Goal: Task Accomplishment & Management: Use online tool/utility

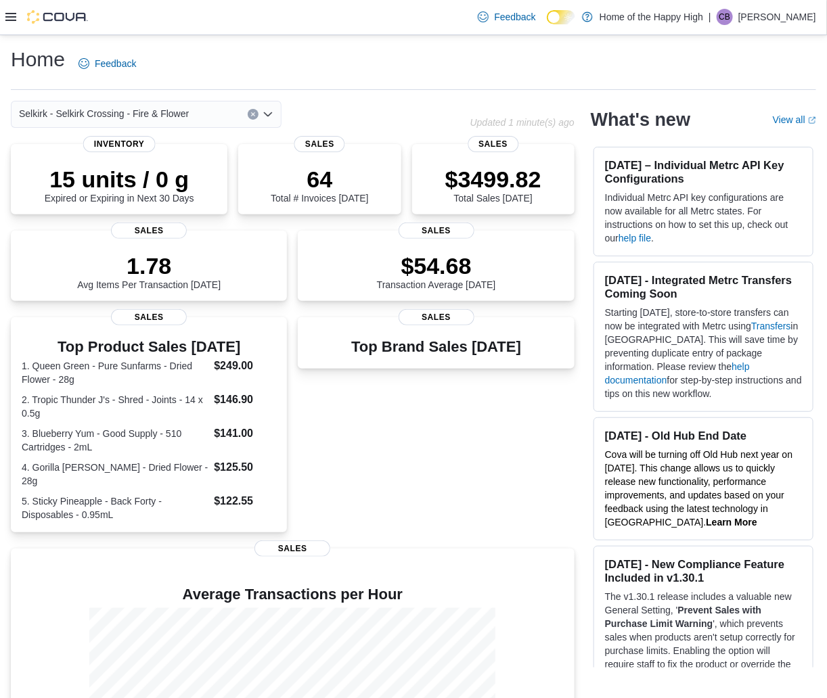
click at [11, 18] on icon at bounding box center [10, 16] width 11 height 11
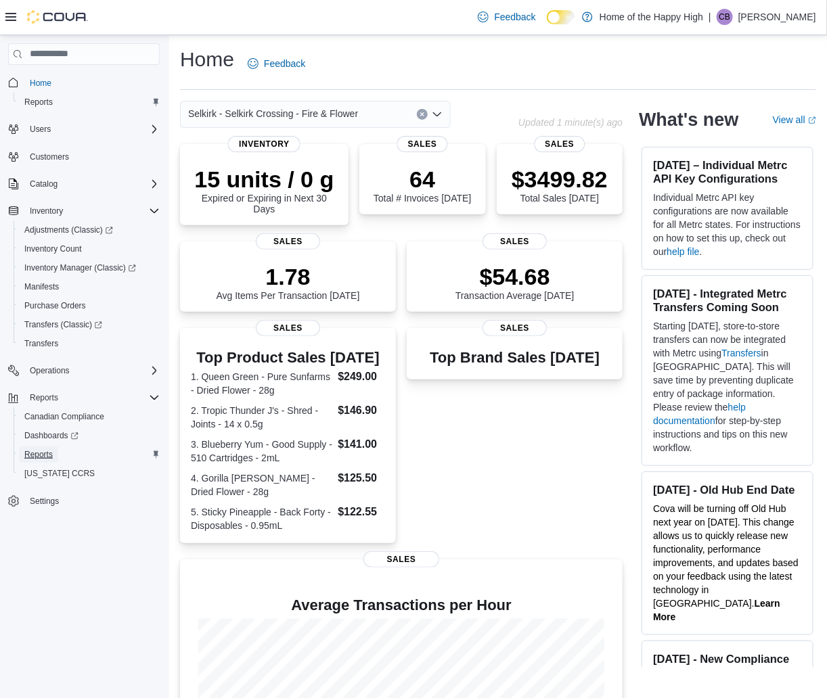
click at [25, 455] on span "Reports" at bounding box center [38, 454] width 28 height 11
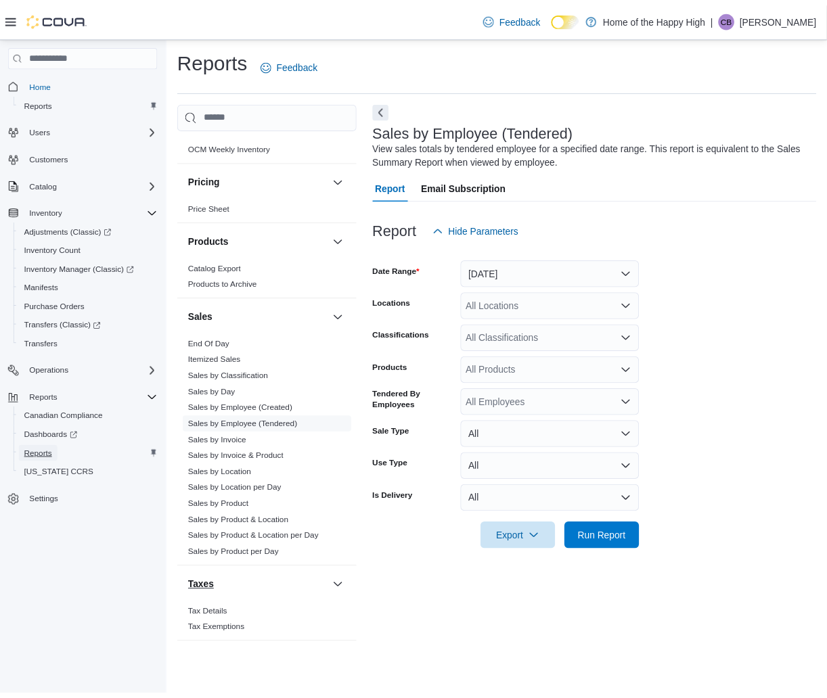
scroll to position [717, 0]
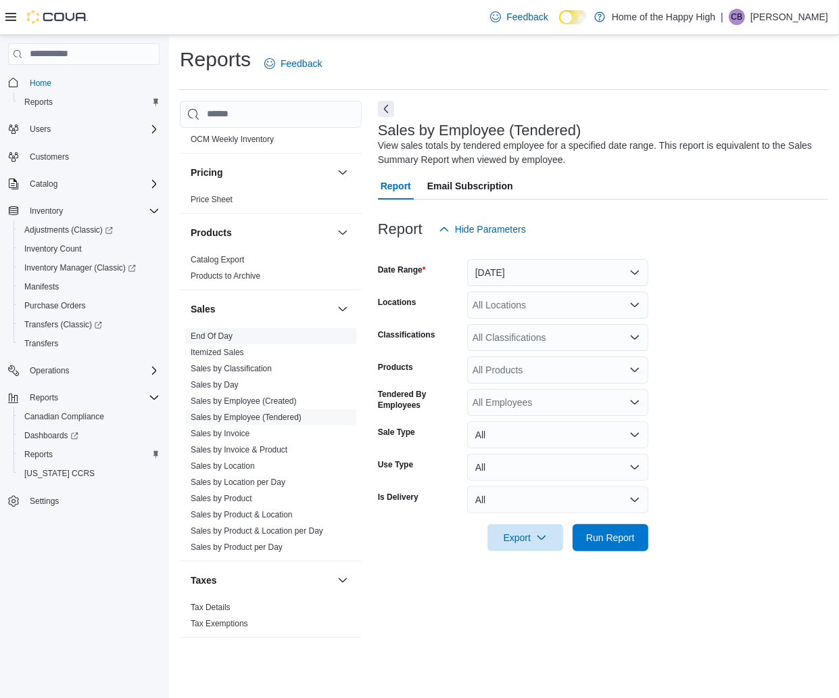
click at [200, 335] on link "End Of Day" at bounding box center [212, 335] width 42 height 9
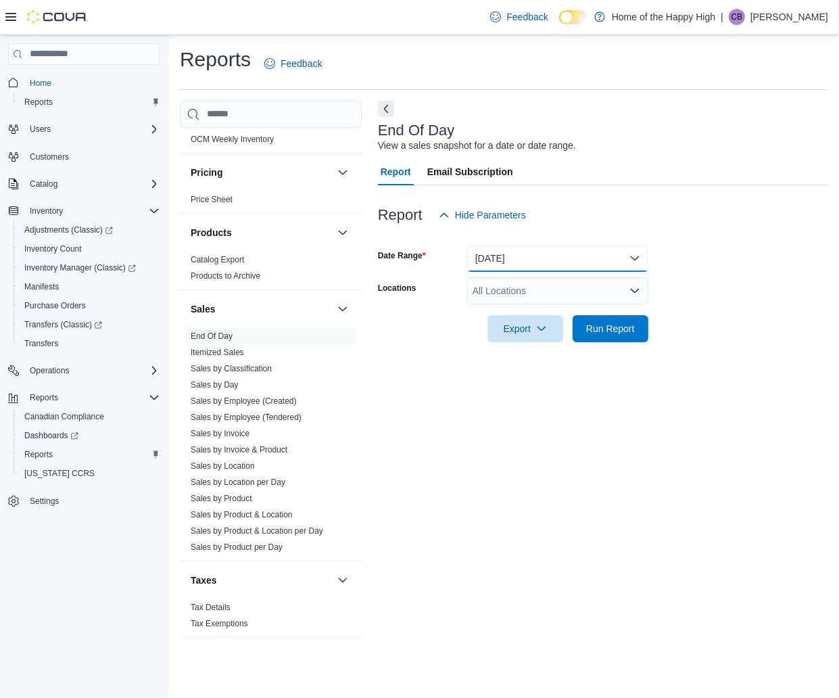
click at [552, 248] on button "[DATE]" at bounding box center [557, 258] width 181 height 27
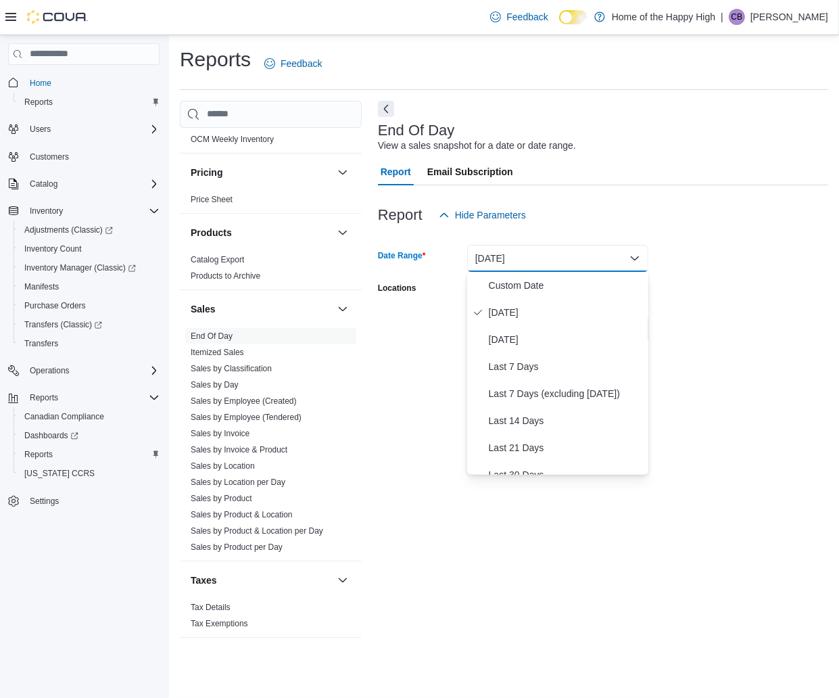
click at [552, 248] on button "[DATE]" at bounding box center [557, 258] width 181 height 27
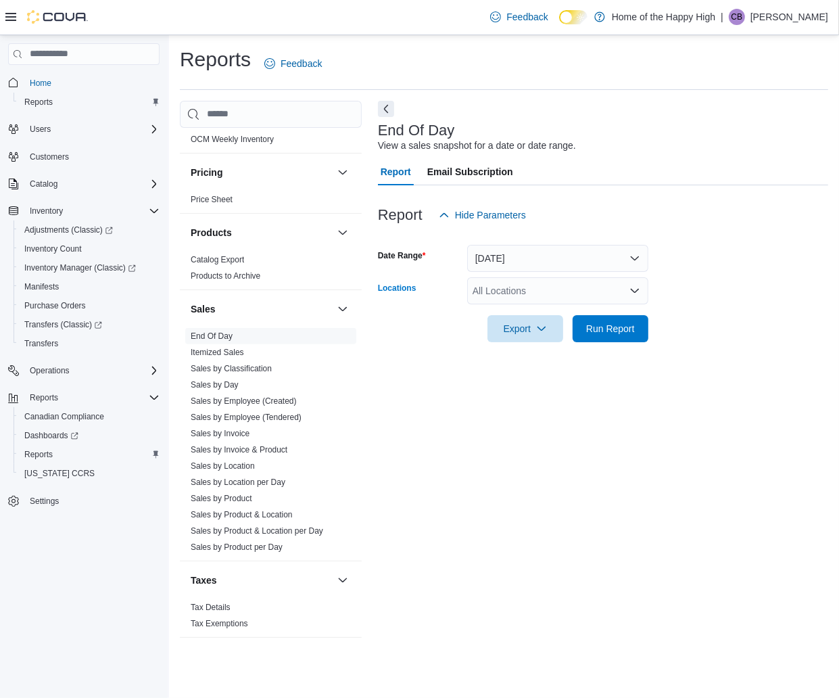
click at [542, 298] on div "All Locations" at bounding box center [557, 290] width 181 height 27
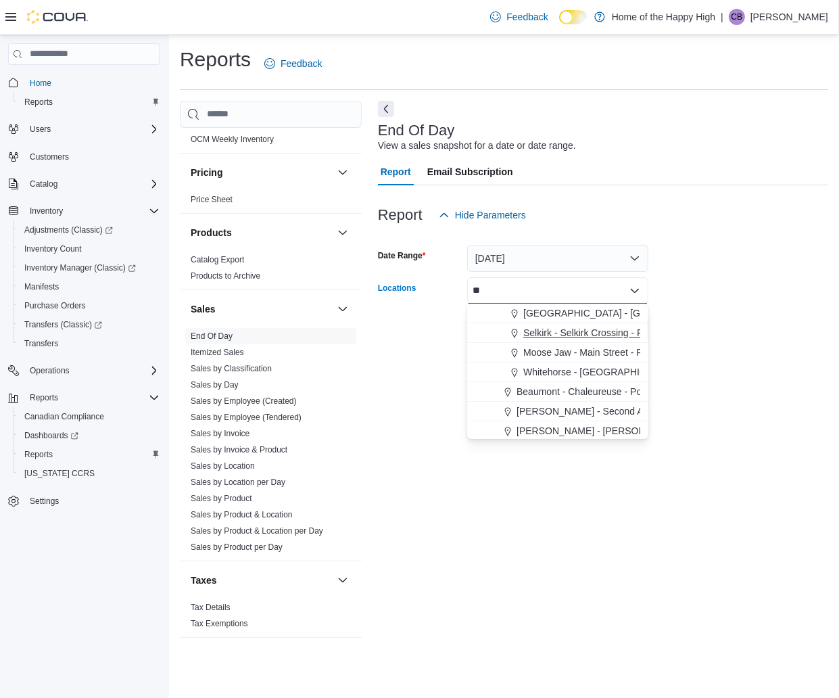
type input "**"
click at [542, 338] on span "Selkirk - Selkirk Crossing - Fire & Flower" at bounding box center [609, 333] width 170 height 14
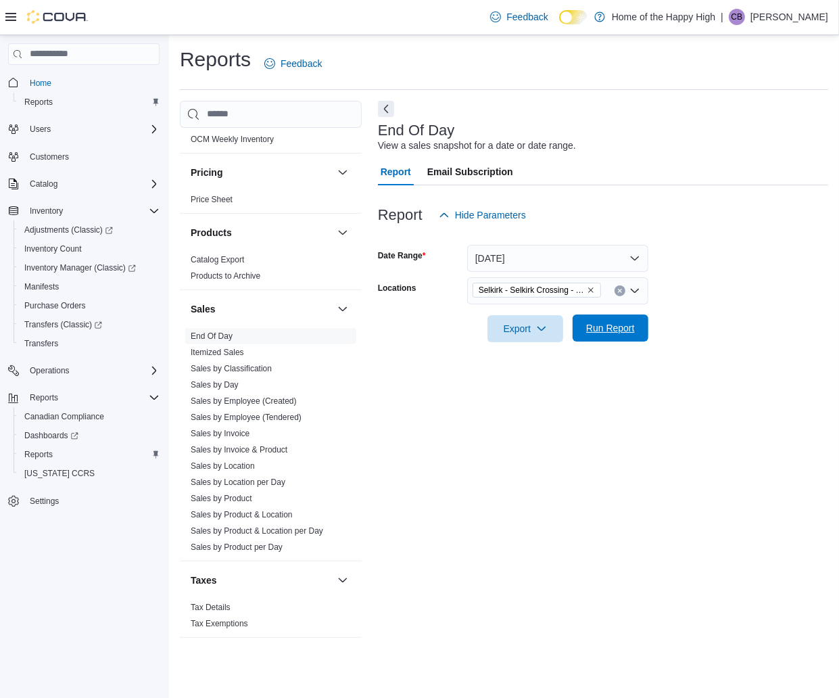
click at [633, 325] on span "Run Report" at bounding box center [610, 328] width 49 height 14
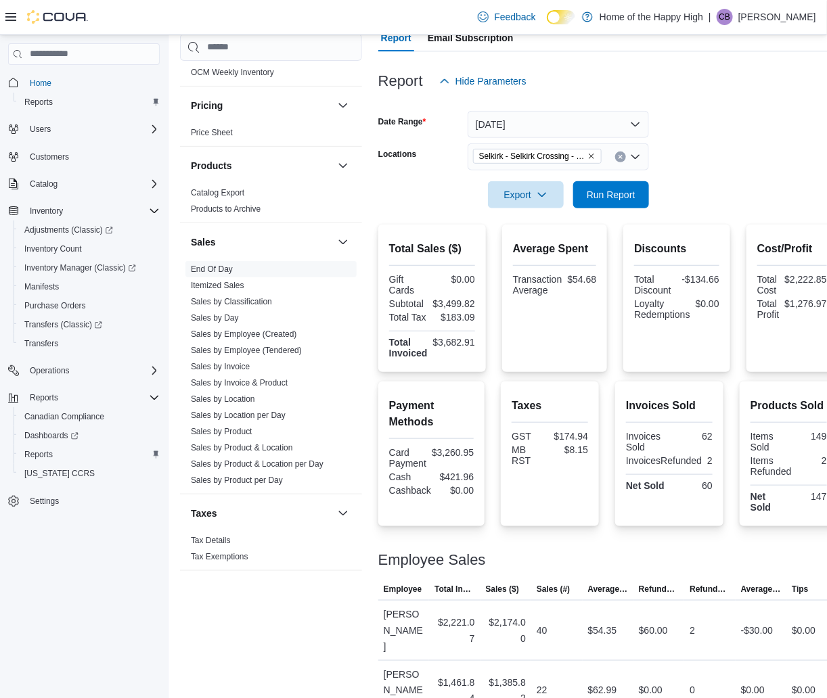
scroll to position [717, 0]
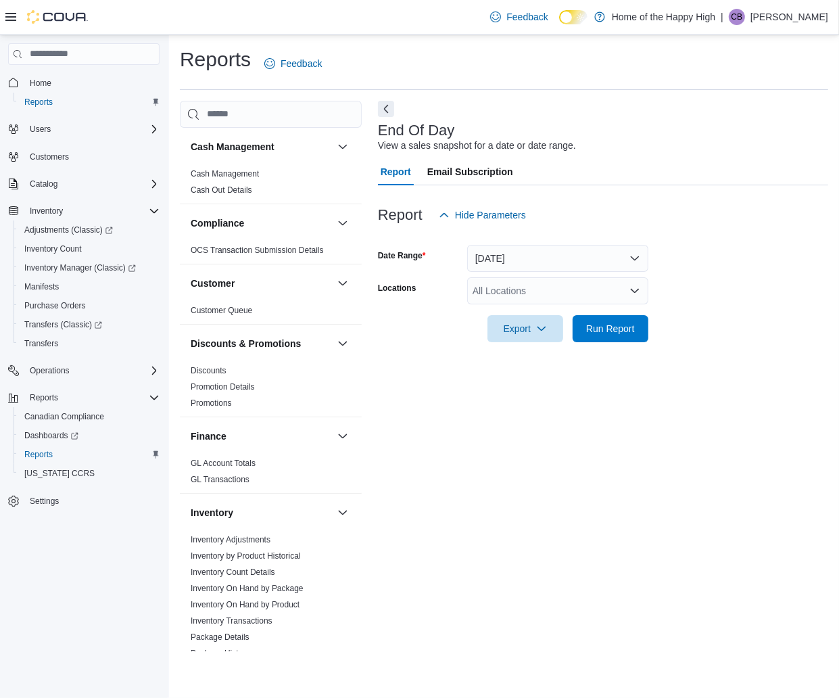
click at [550, 296] on div "All Locations" at bounding box center [557, 290] width 181 height 27
type input "****"
click at [549, 319] on span "Selkirk - Selkirk Crossing - Fire & Flower" at bounding box center [609, 313] width 170 height 14
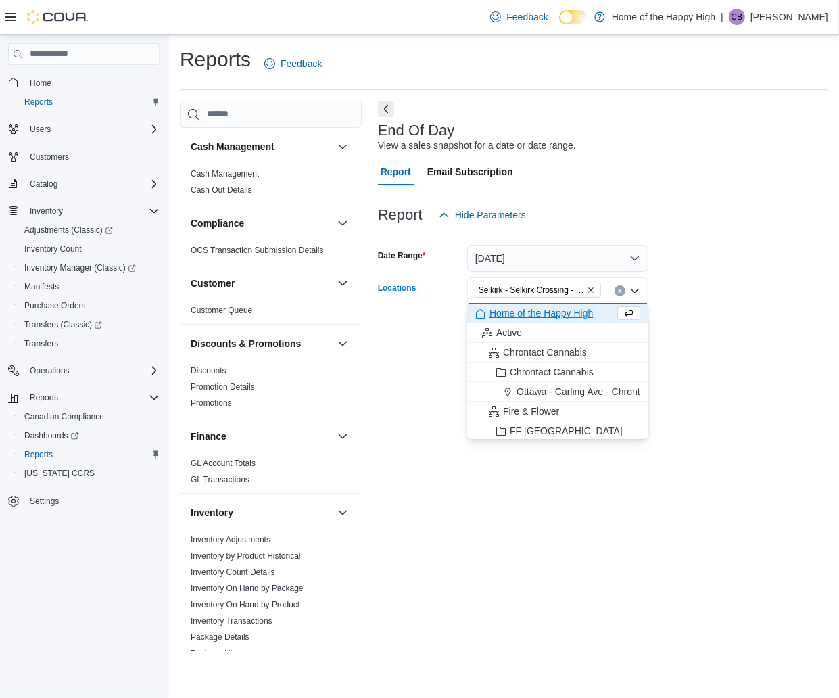
click at [749, 331] on form "Date Range [DATE] Locations [GEOGRAPHIC_DATA] - [GEOGRAPHIC_DATA] Crossing - Fi…" at bounding box center [603, 286] width 450 height 114
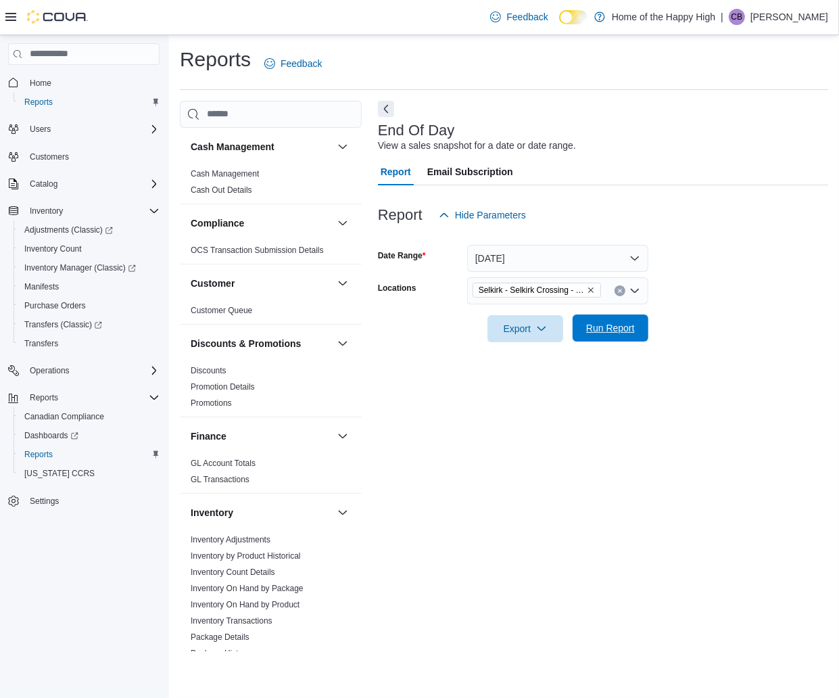
click at [628, 329] on span "Run Report" at bounding box center [610, 328] width 49 height 14
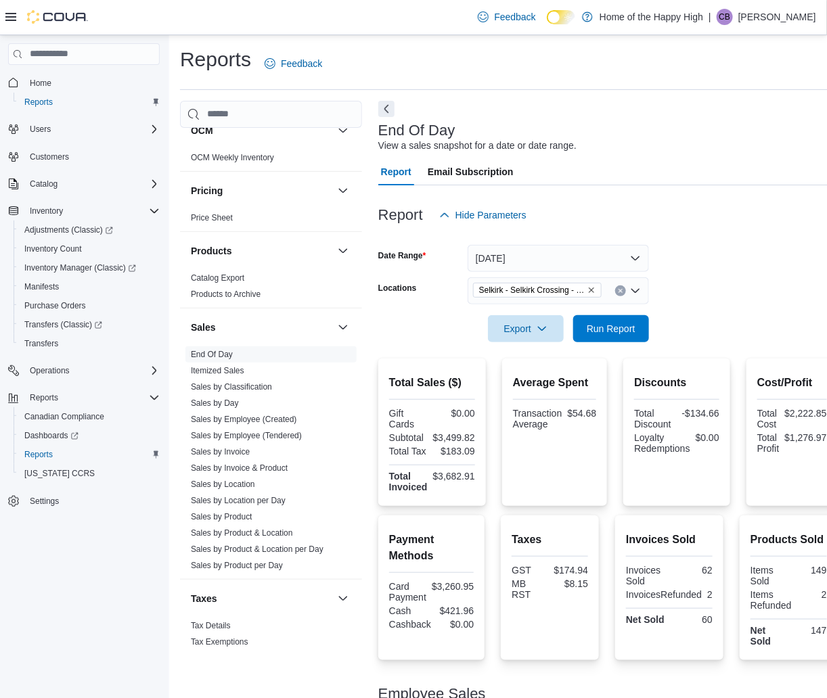
scroll to position [717, 0]
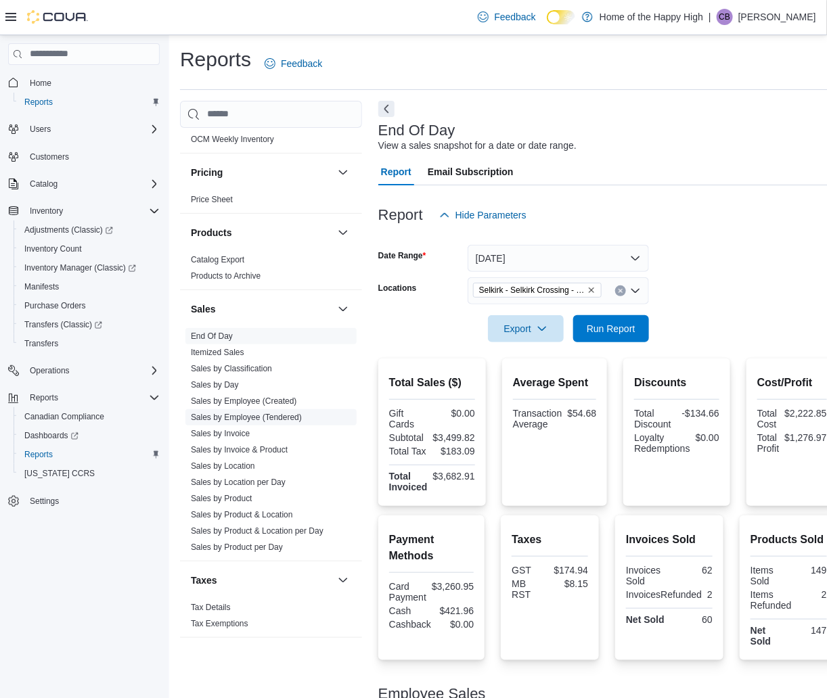
click at [279, 415] on link "Sales by Employee (Tendered)" at bounding box center [246, 417] width 111 height 9
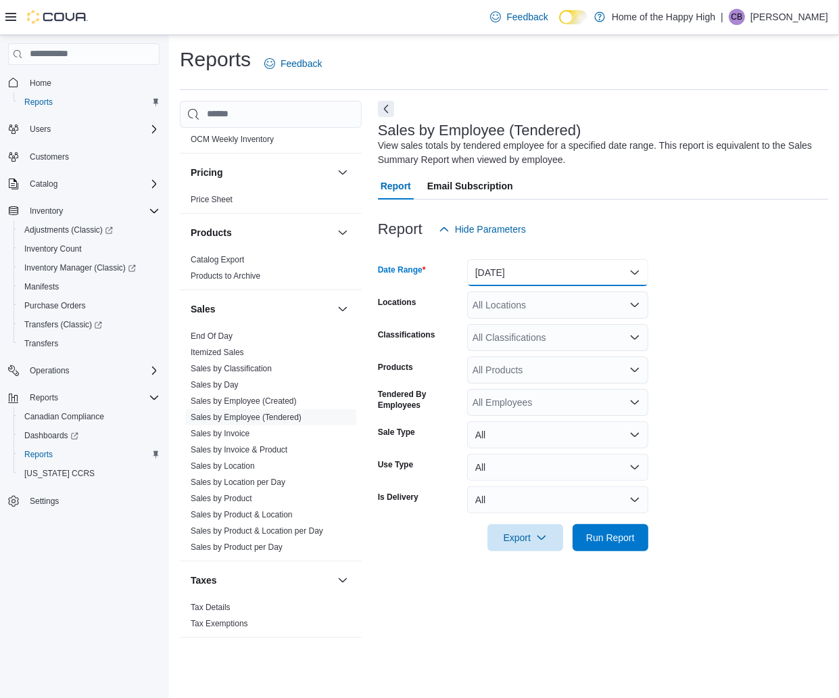
click at [542, 268] on button "[DATE]" at bounding box center [557, 272] width 181 height 27
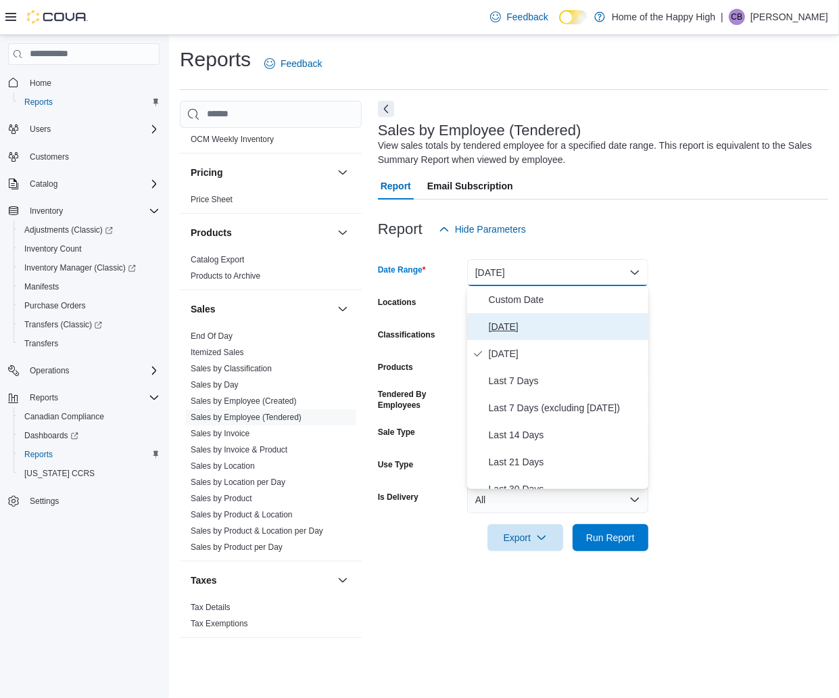
click at [536, 317] on button "[DATE]" at bounding box center [557, 326] width 181 height 27
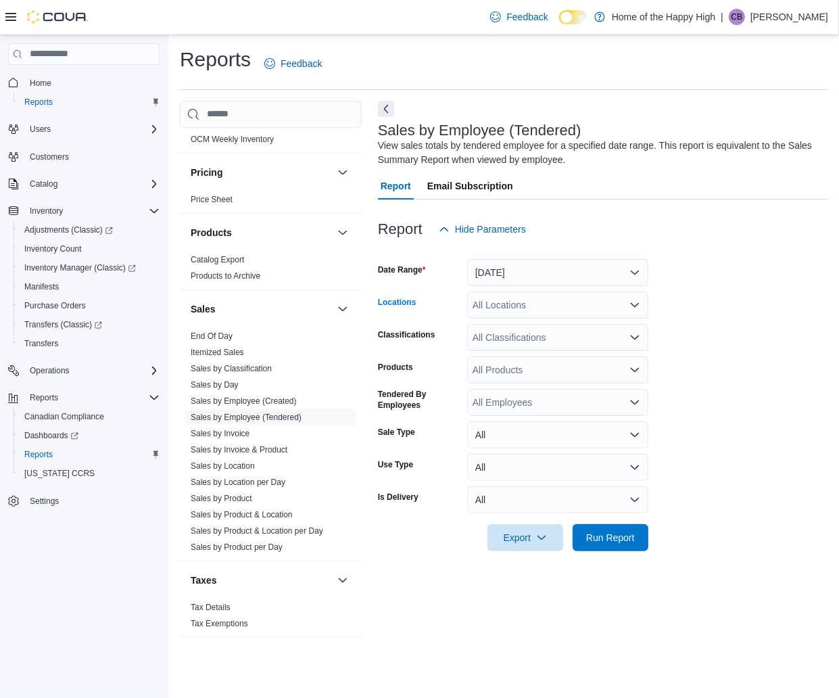
click at [528, 302] on div "All Locations" at bounding box center [557, 305] width 181 height 27
type input "****"
click at [593, 326] on span "Selkirk - Selkirk Crossing - Fire & Flower" at bounding box center [609, 328] width 170 height 14
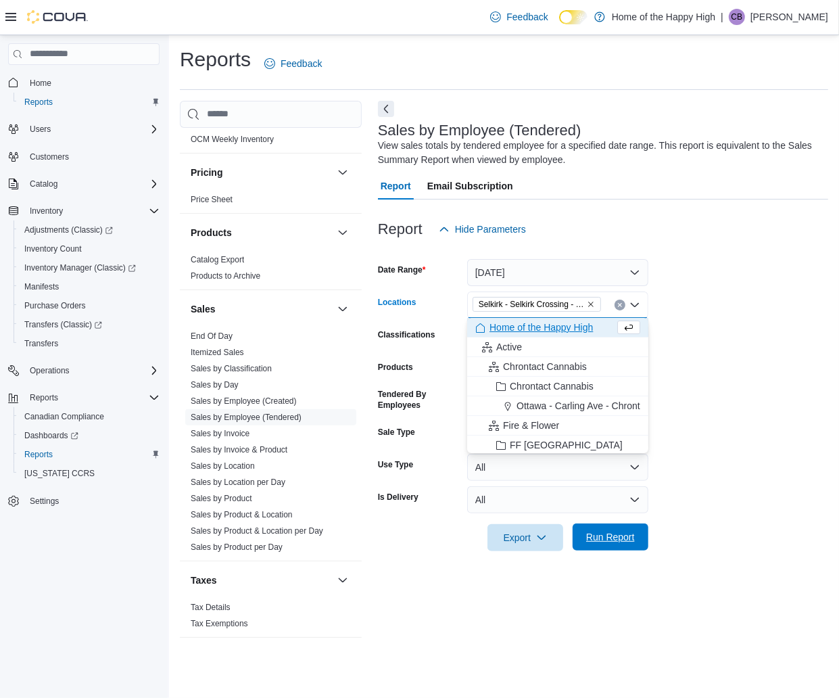
click at [616, 536] on span "Run Report" at bounding box center [610, 537] width 49 height 14
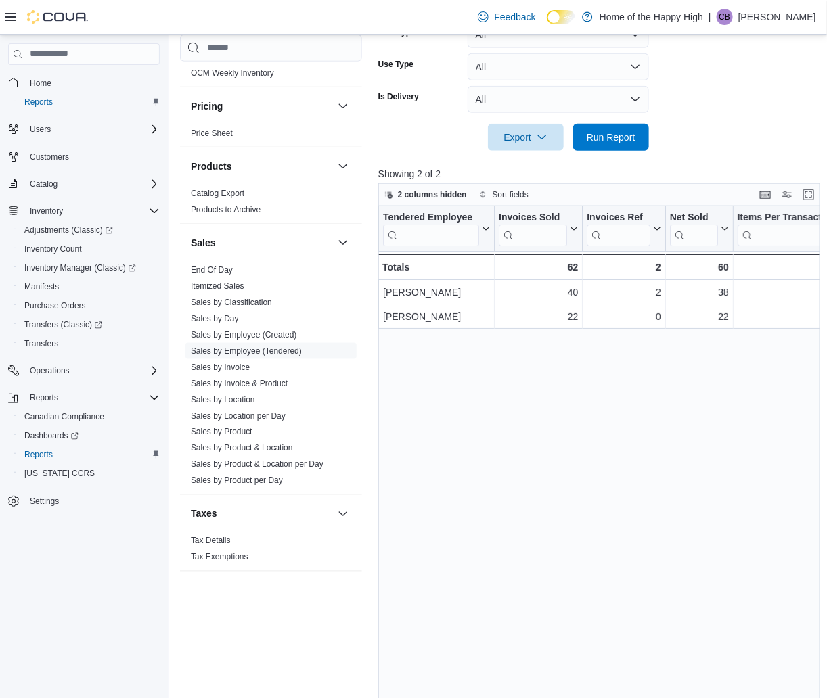
scroll to position [423, 0]
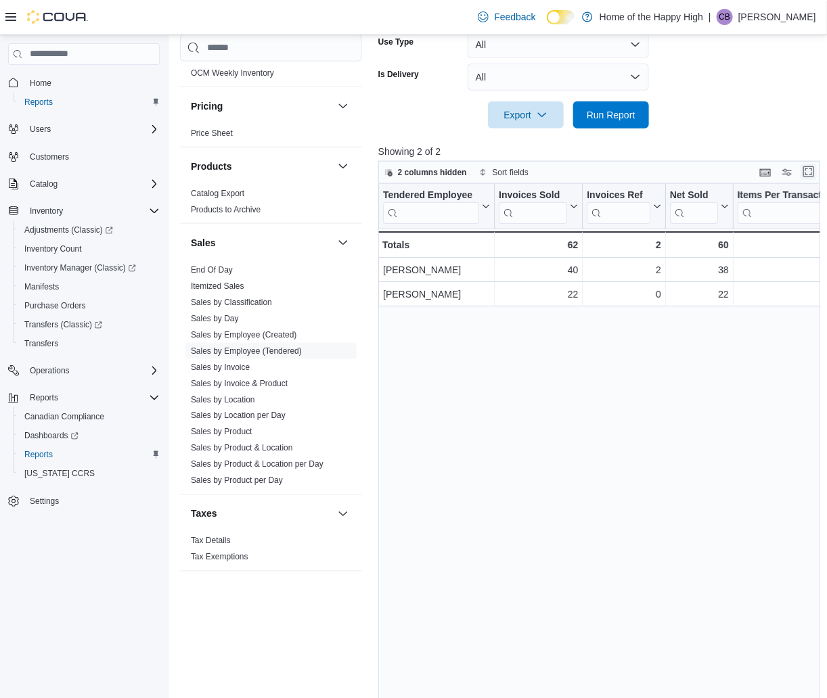
click at [810, 168] on button "Enter fullscreen" at bounding box center [808, 172] width 16 height 16
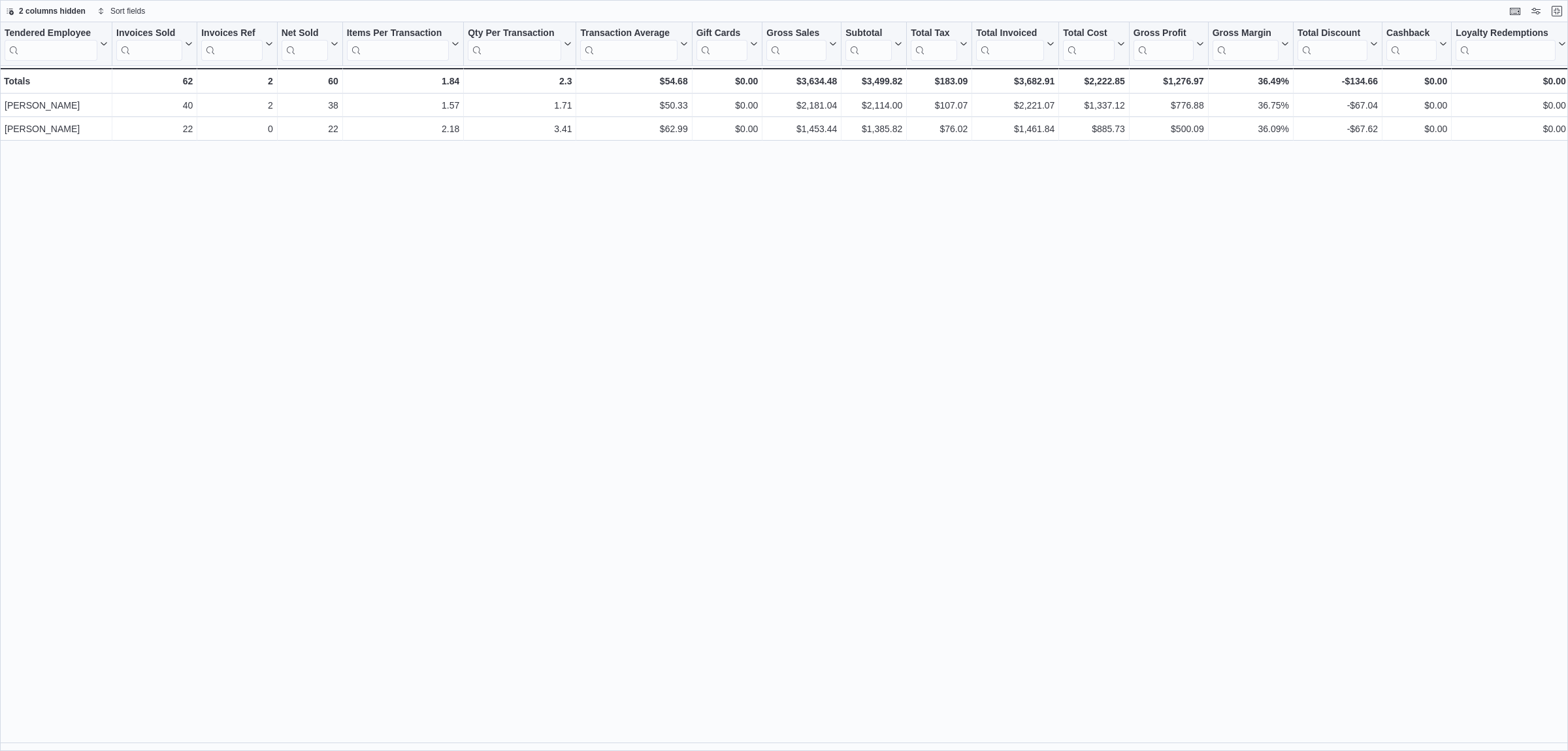
scroll to position [636, 0]
